Goal: Check status

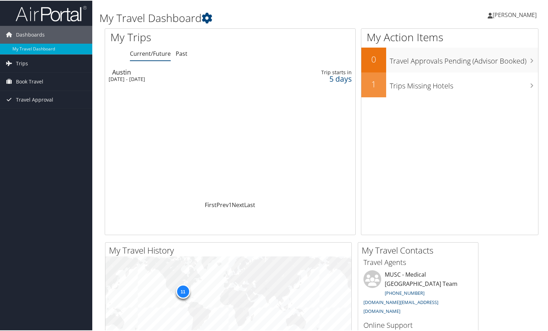
click at [128, 78] on div "[DATE] - [DATE]" at bounding box center [188, 78] width 159 height 6
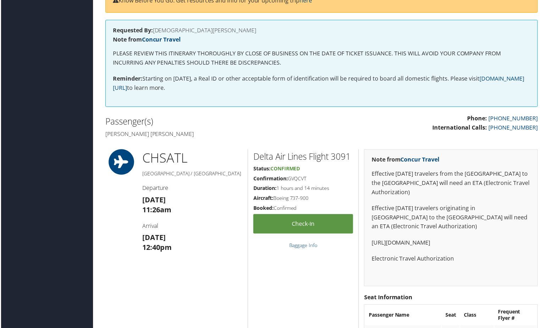
scroll to position [178, 0]
